Goal: Book appointment/travel/reservation

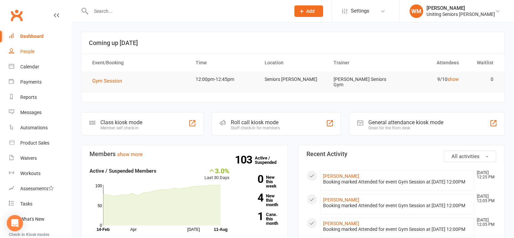
click at [25, 51] on div "People" at bounding box center [27, 51] width 14 height 5
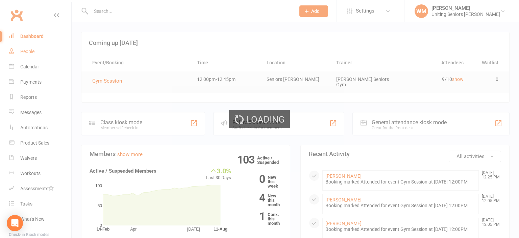
select select "100"
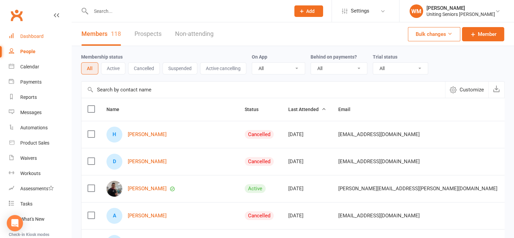
click at [25, 35] on div "Dashboard" at bounding box center [31, 35] width 23 height 5
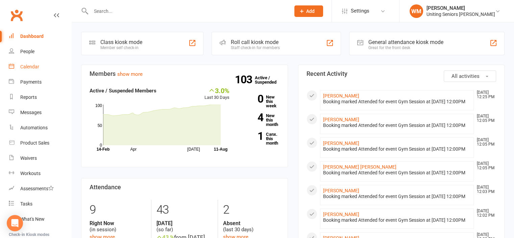
click at [32, 71] on link "Calendar" at bounding box center [40, 66] width 63 height 15
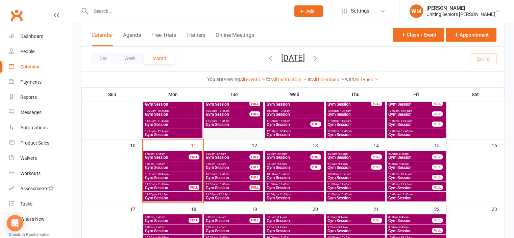
scroll to position [135, 0]
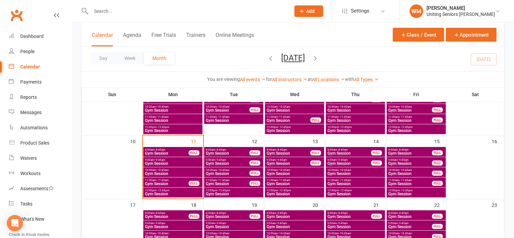
click at [280, 188] on div "12:00pm - 12:45pm Gym Session" at bounding box center [294, 192] width 59 height 10
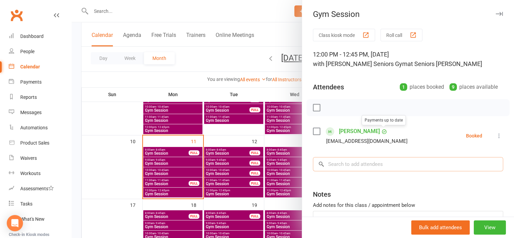
drag, startPoint x: 374, startPoint y: 167, endPoint x: 372, endPoint y: 163, distance: 4.2
click at [374, 167] on input "search" at bounding box center [408, 164] width 190 height 14
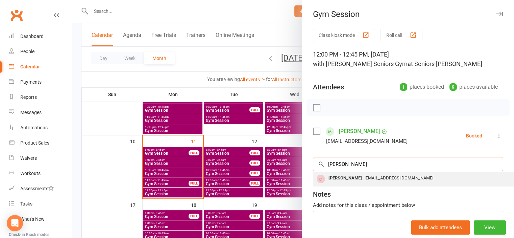
type input "[PERSON_NAME]"
click at [352, 176] on div "[PERSON_NAME]" at bounding box center [345, 178] width 39 height 10
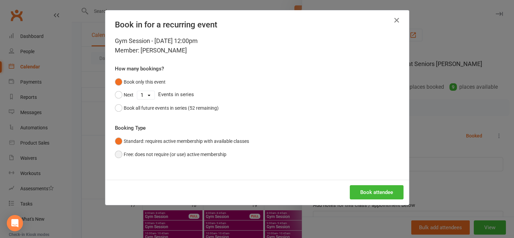
click at [161, 155] on button "Free: does not require (or use) active membership" at bounding box center [171, 154] width 112 height 13
click at [374, 187] on button "Book attendee" at bounding box center [377, 192] width 54 height 14
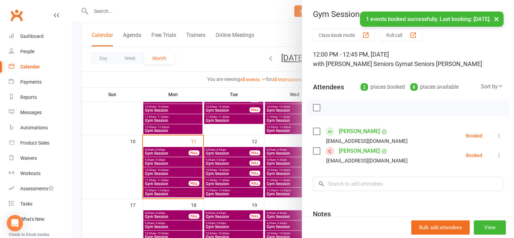
click at [125, 166] on div at bounding box center [293, 119] width 442 height 238
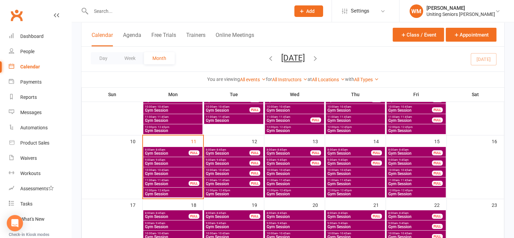
click at [284, 193] on span "Gym Session" at bounding box center [294, 194] width 56 height 4
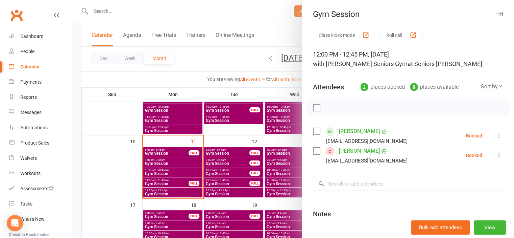
click at [110, 158] on div at bounding box center [293, 119] width 442 height 238
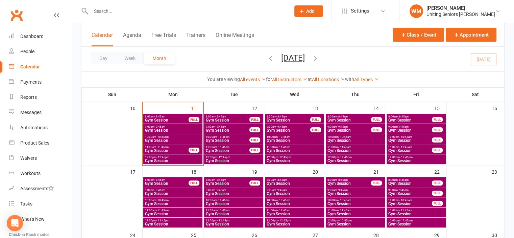
scroll to position [203, 0]
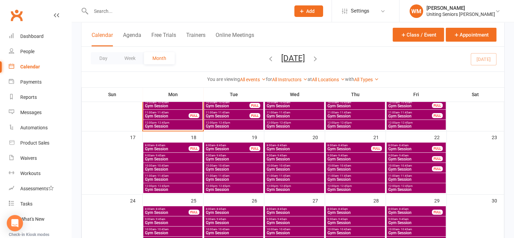
click at [213, 168] on span "Gym Session" at bounding box center [233, 169] width 56 height 4
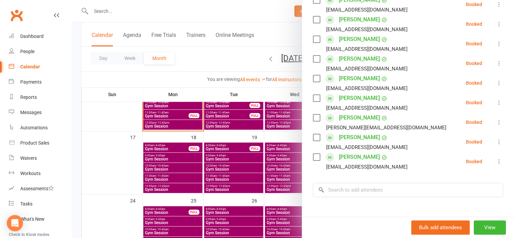
scroll to position [135, 0]
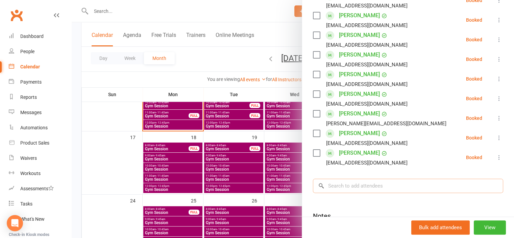
click at [362, 188] on input "search" at bounding box center [408, 185] width 190 height 14
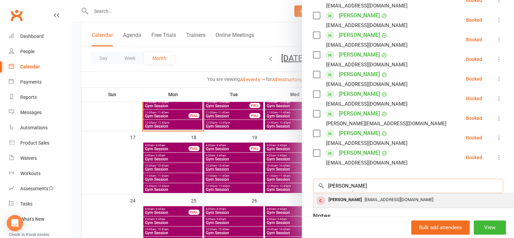
type input "[PERSON_NAME]"
click at [361, 199] on div "[PERSON_NAME]" at bounding box center [345, 200] width 39 height 10
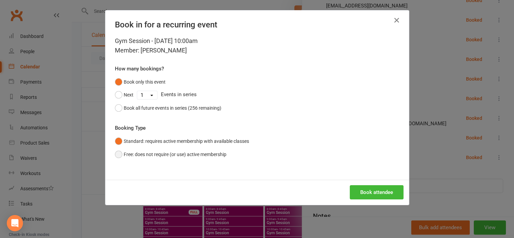
click at [143, 152] on button "Free: does not require (or use) active membership" at bounding box center [171, 154] width 112 height 13
click at [385, 192] on button "Book attendee" at bounding box center [377, 192] width 54 height 14
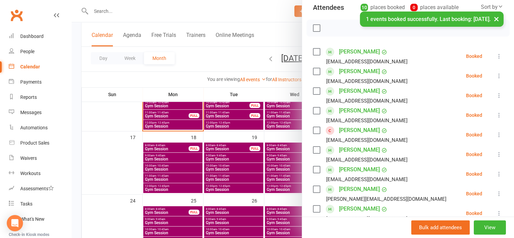
scroll to position [68, 0]
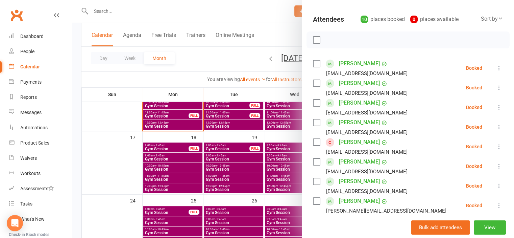
click at [117, 167] on div at bounding box center [293, 119] width 442 height 238
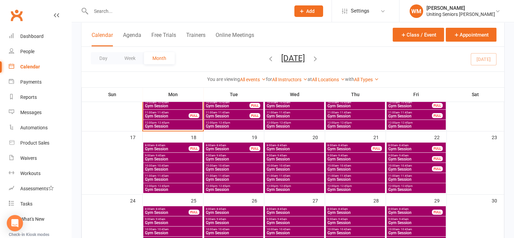
click at [347, 187] on span "Gym Session" at bounding box center [355, 189] width 56 height 4
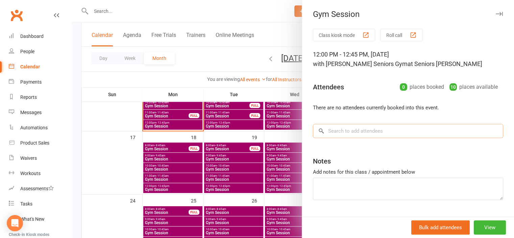
click at [400, 135] on input "search" at bounding box center [408, 131] width 190 height 14
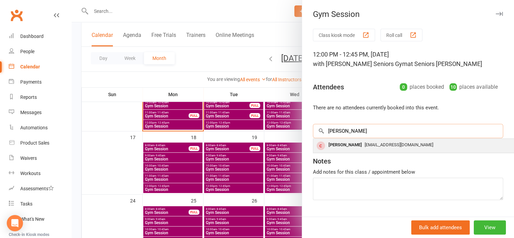
type input "[PERSON_NAME]"
click at [399, 141] on div "[EMAIL_ADDRESS][DOMAIN_NAME]" at bounding box center [414, 145] width 197 height 10
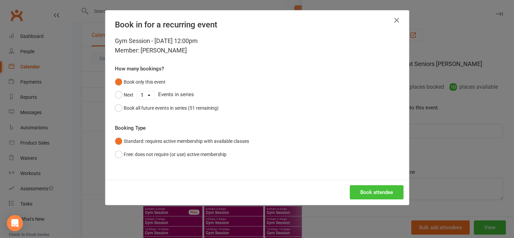
click at [383, 189] on button "Book attendee" at bounding box center [377, 192] width 54 height 14
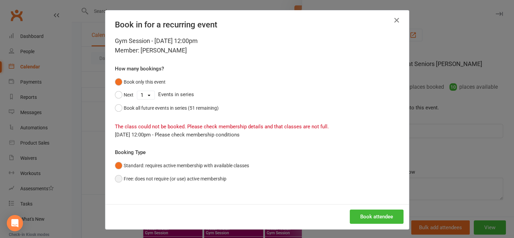
click at [181, 173] on button "Free: does not require (or use) active membership" at bounding box center [171, 178] width 112 height 13
click at [379, 219] on button "Book attendee" at bounding box center [377, 216] width 54 height 14
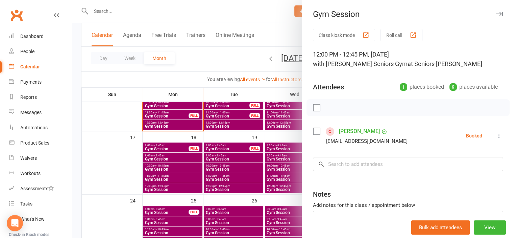
click at [114, 165] on div at bounding box center [293, 119] width 442 height 238
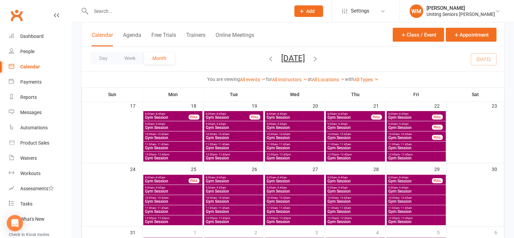
scroll to position [270, 0]
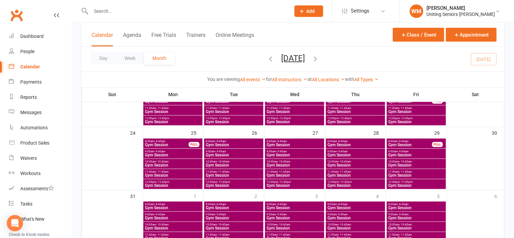
click at [156, 163] on span "Gym Session" at bounding box center [173, 165] width 56 height 4
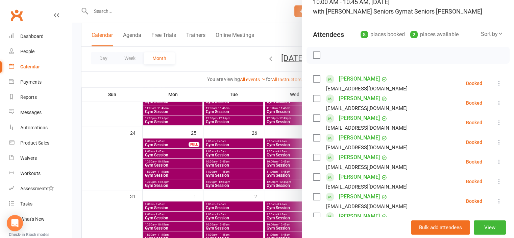
scroll to position [101, 0]
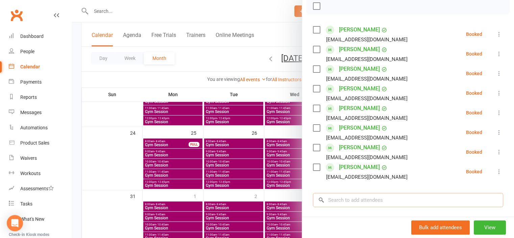
click at [366, 195] on input "search" at bounding box center [408, 200] width 190 height 14
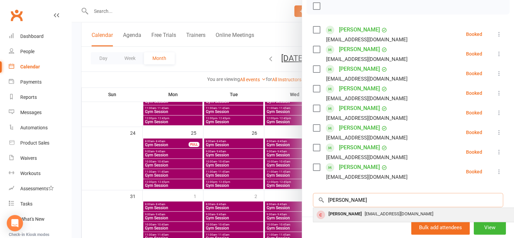
type input "[PERSON_NAME]"
click at [361, 212] on div "[PERSON_NAME]" at bounding box center [345, 214] width 39 height 10
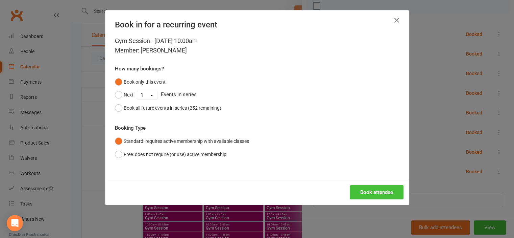
click at [363, 191] on button "Book attendee" at bounding box center [377, 192] width 54 height 14
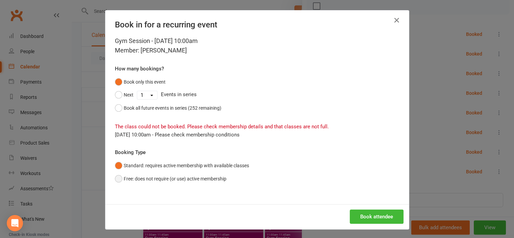
click at [176, 178] on button "Free: does not require (or use) active membership" at bounding box center [171, 178] width 112 height 13
click at [366, 215] on button "Book attendee" at bounding box center [377, 216] width 54 height 14
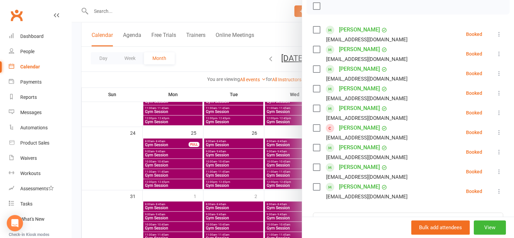
click at [116, 149] on div at bounding box center [293, 119] width 442 height 238
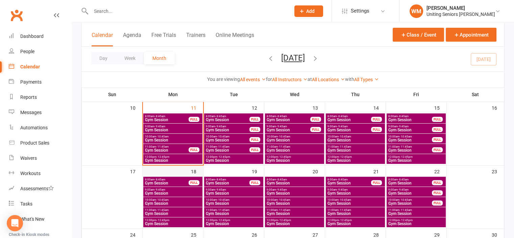
scroll to position [169, 0]
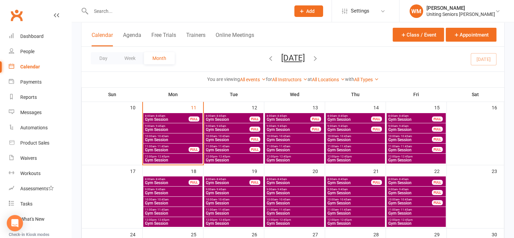
click at [167, 158] on span "Gym Session" at bounding box center [173, 160] width 56 height 4
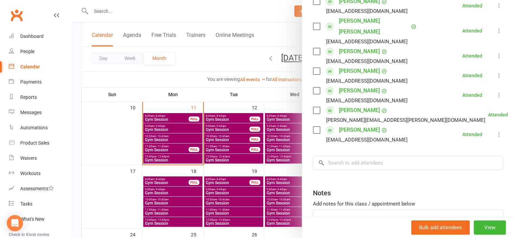
scroll to position [135, 0]
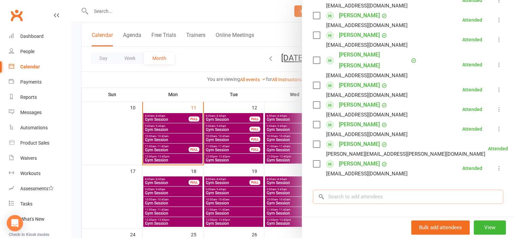
click at [344, 189] on input "search" at bounding box center [408, 196] width 190 height 14
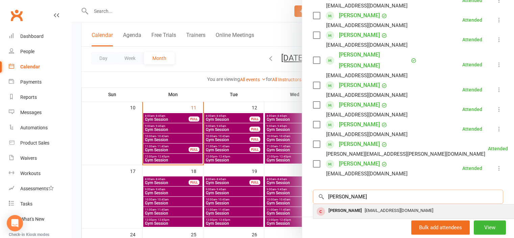
type input "[PERSON_NAME]"
click at [338, 205] on div "[PERSON_NAME]" at bounding box center [345, 210] width 39 height 10
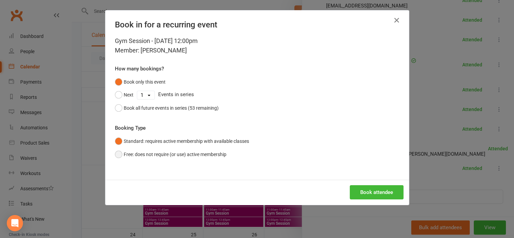
click at [192, 151] on button "Free: does not require (or use) active membership" at bounding box center [171, 154] width 112 height 13
click at [373, 190] on button "Book attendee" at bounding box center [377, 192] width 54 height 14
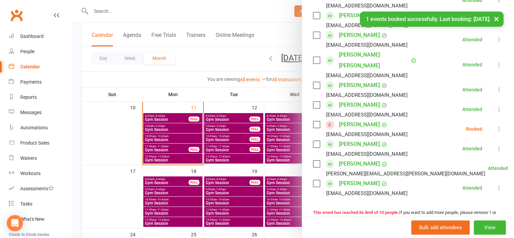
click at [496, 125] on icon at bounding box center [499, 128] width 7 height 7
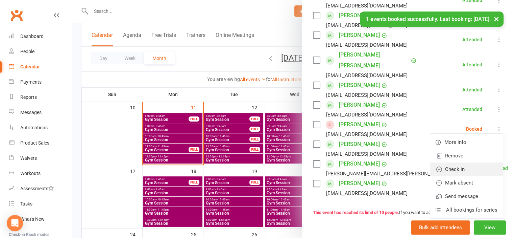
click at [444, 162] on link "Check in" at bounding box center [466, 169] width 73 height 14
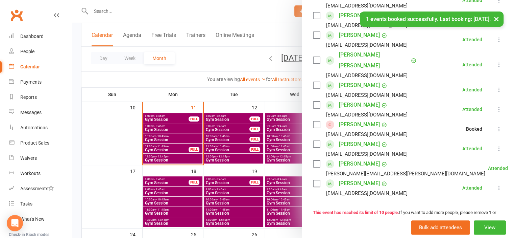
click at [134, 132] on div at bounding box center [293, 119] width 442 height 238
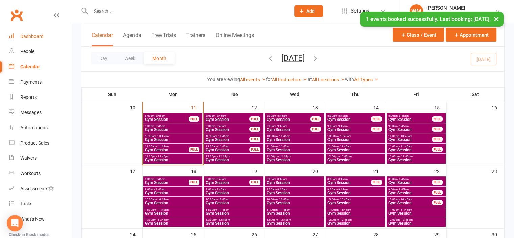
click at [31, 40] on link "Dashboard" at bounding box center [40, 36] width 63 height 15
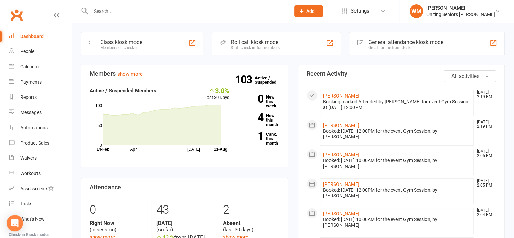
scroll to position [34, 0]
